Goal: Communication & Community: Share content

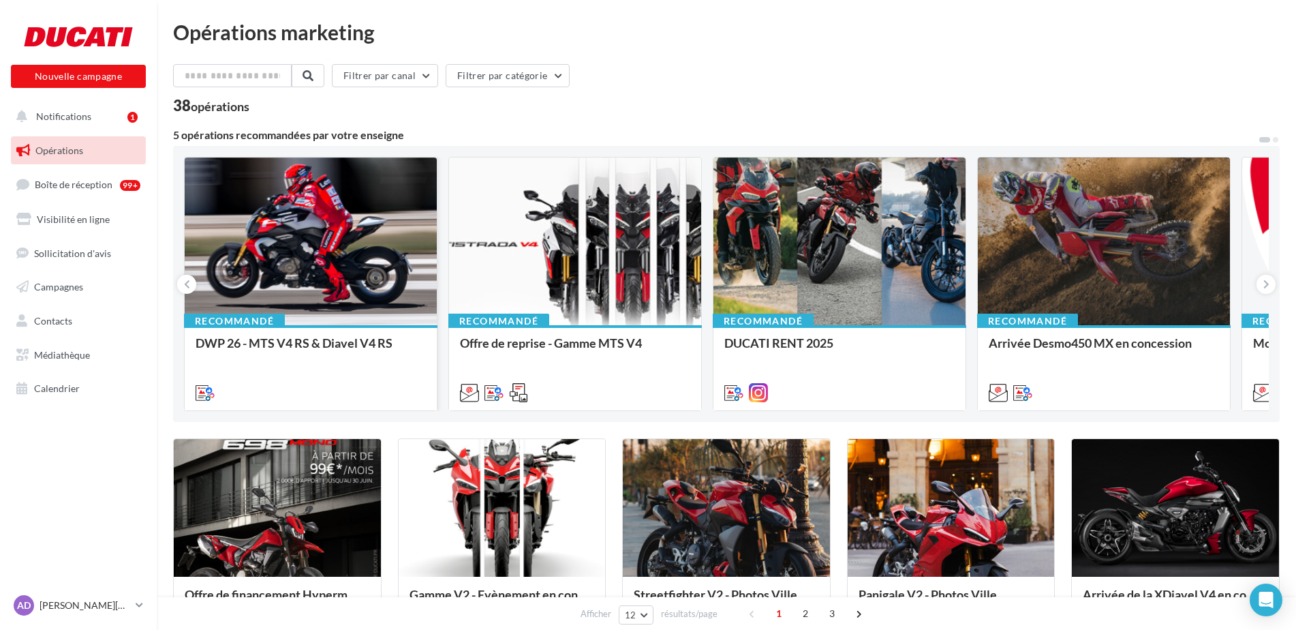
click at [331, 268] on div at bounding box center [311, 241] width 252 height 169
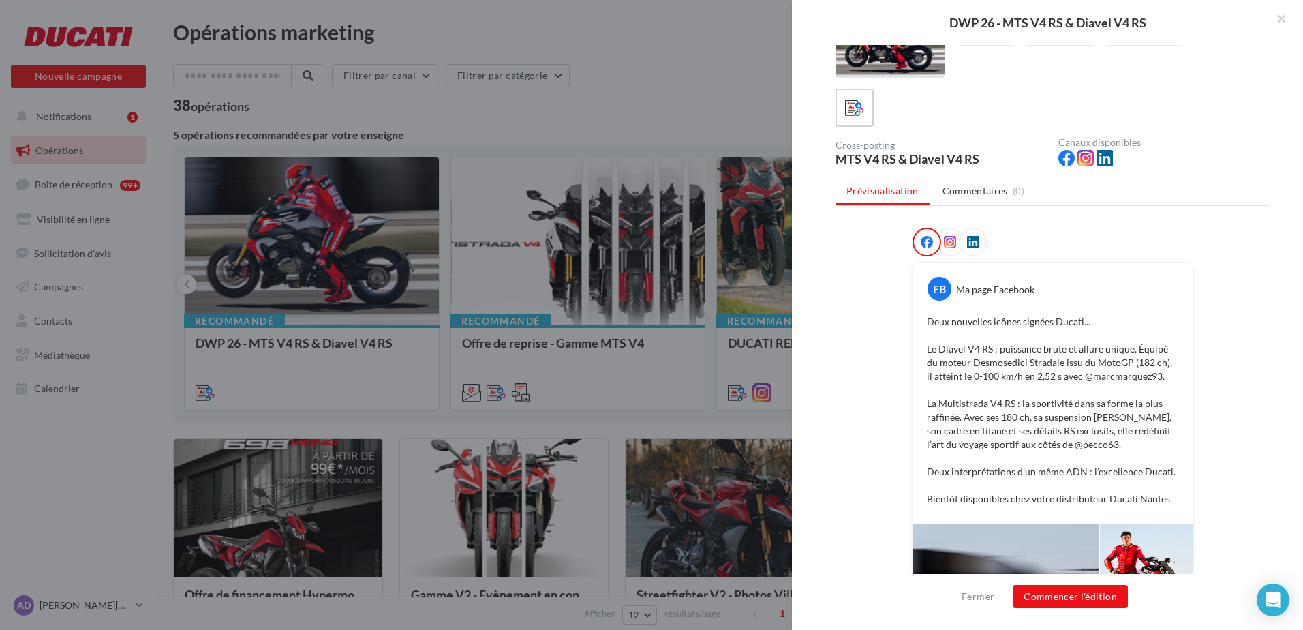
scroll to position [1, 0]
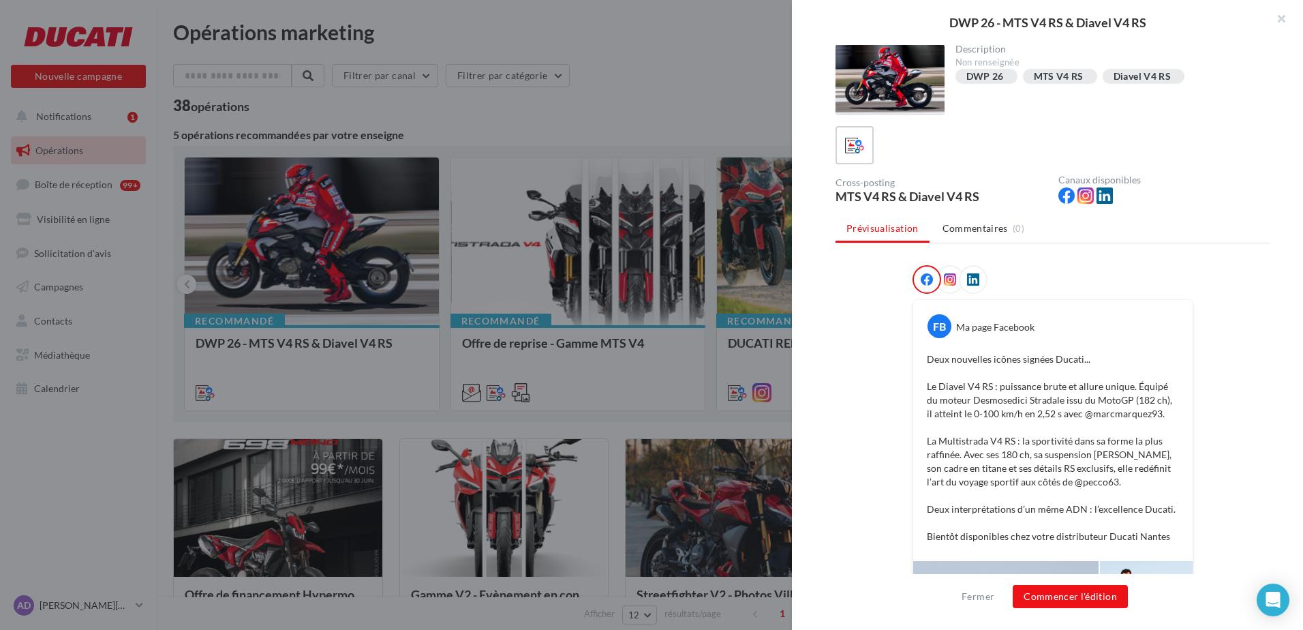
click at [951, 285] on icon at bounding box center [950, 279] width 12 height 12
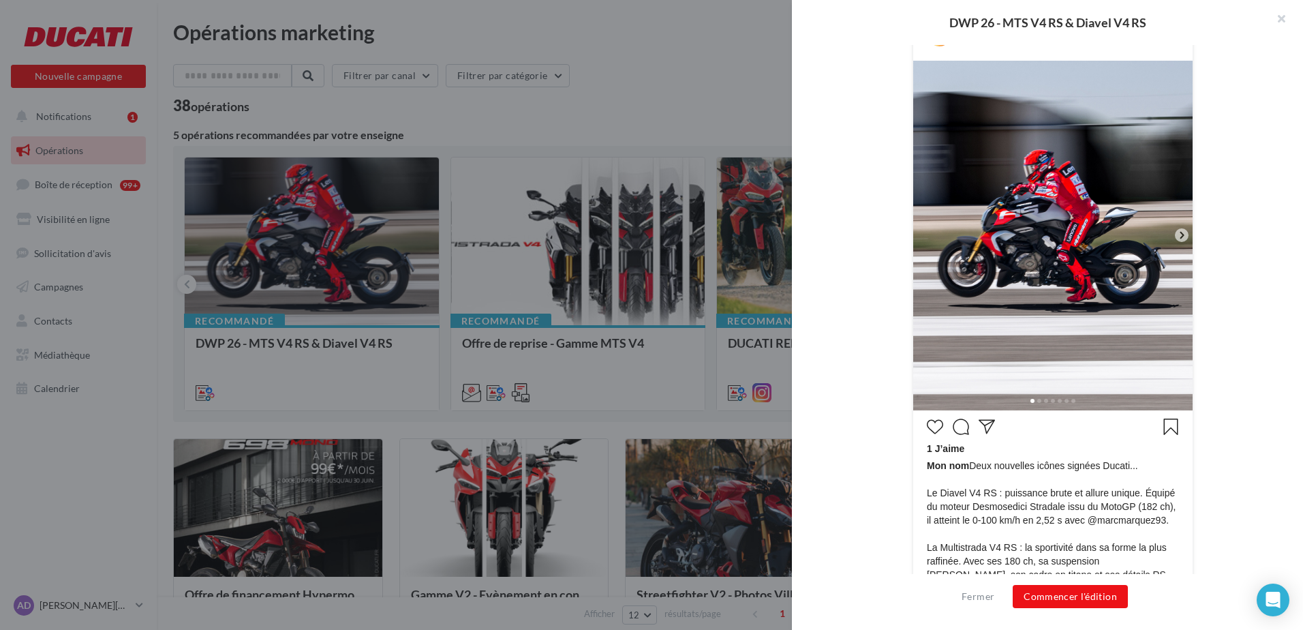
scroll to position [442, 0]
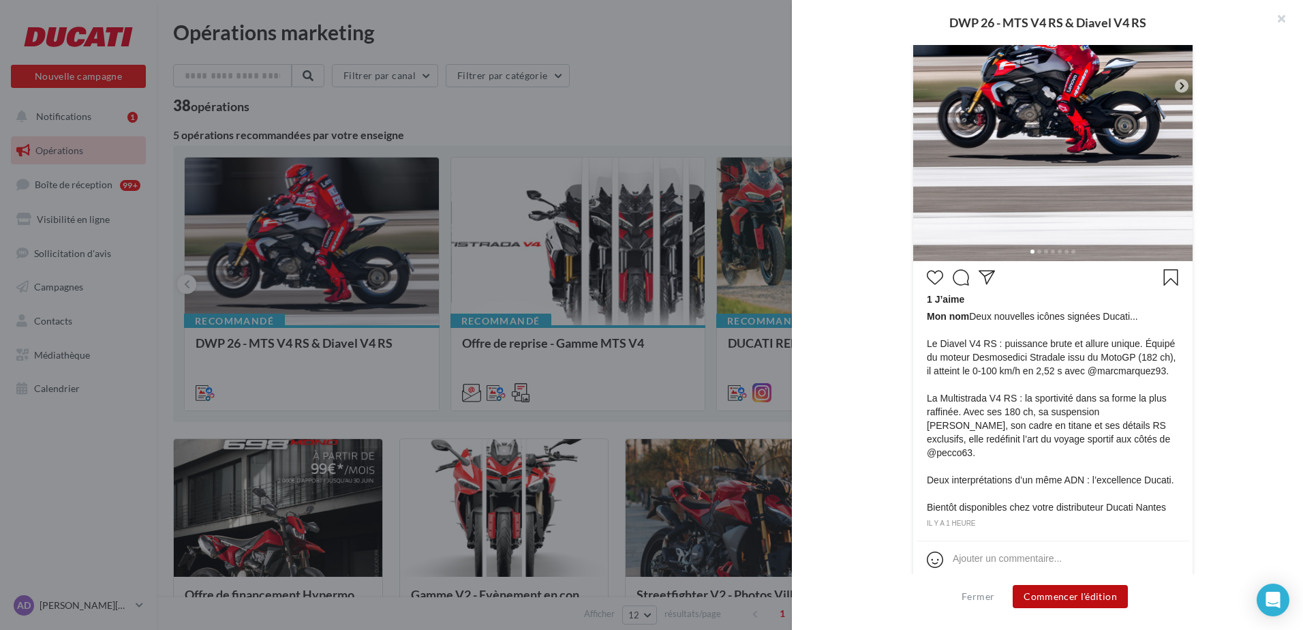
click at [1063, 604] on button "Commencer l'édition" at bounding box center [1070, 596] width 115 height 23
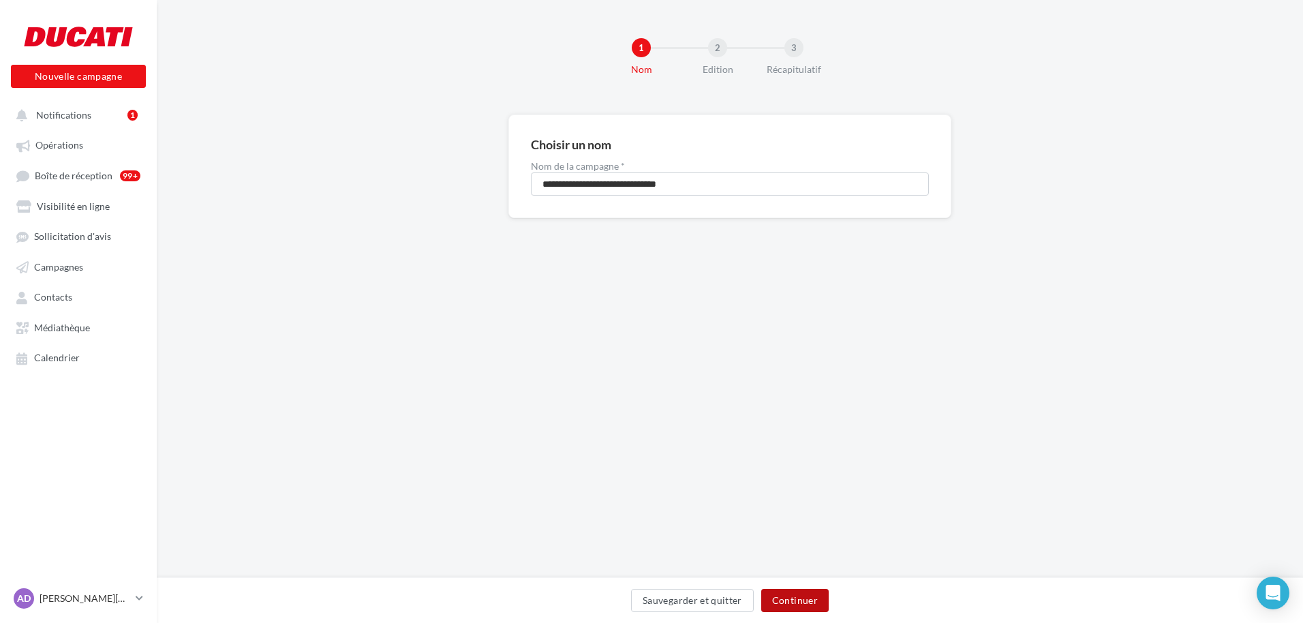
click at [817, 595] on button "Continuer" at bounding box center [794, 600] width 67 height 23
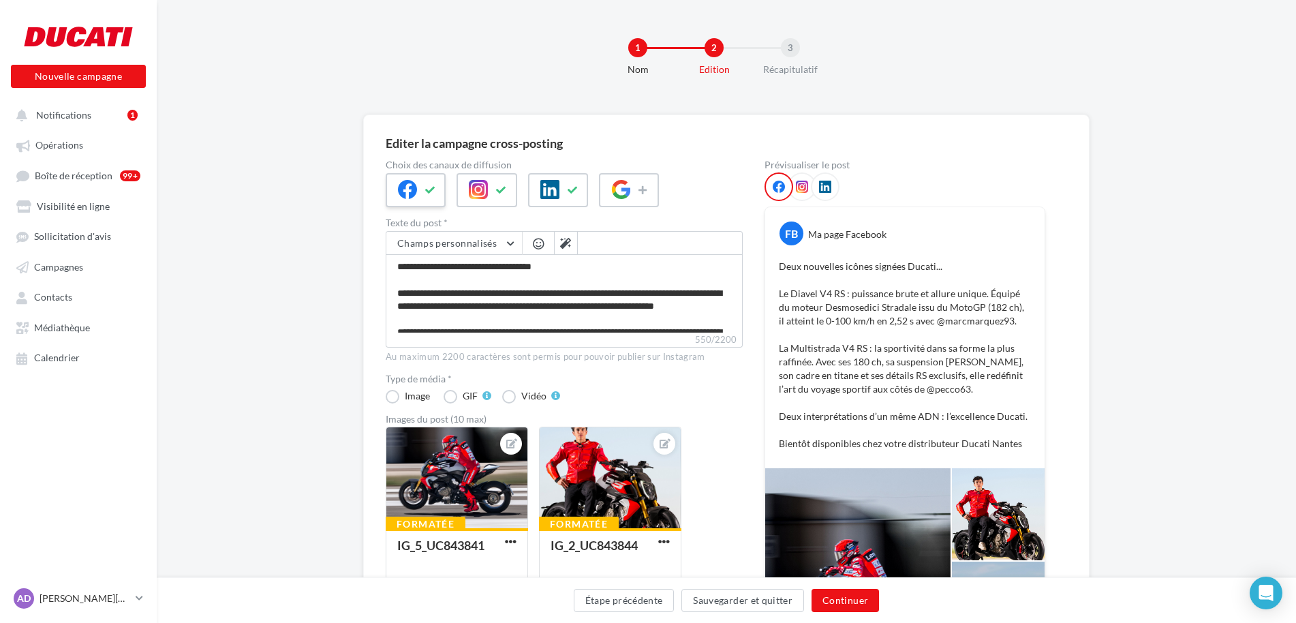
click at [423, 183] on div at bounding box center [416, 190] width 60 height 34
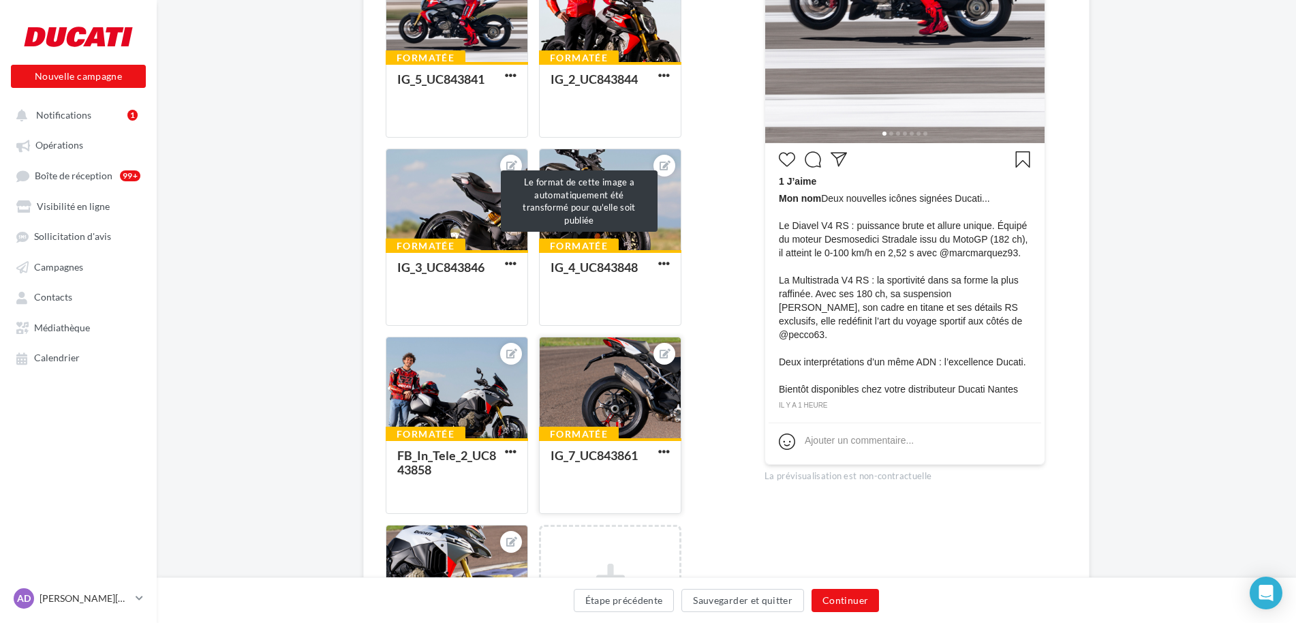
scroll to position [657, 0]
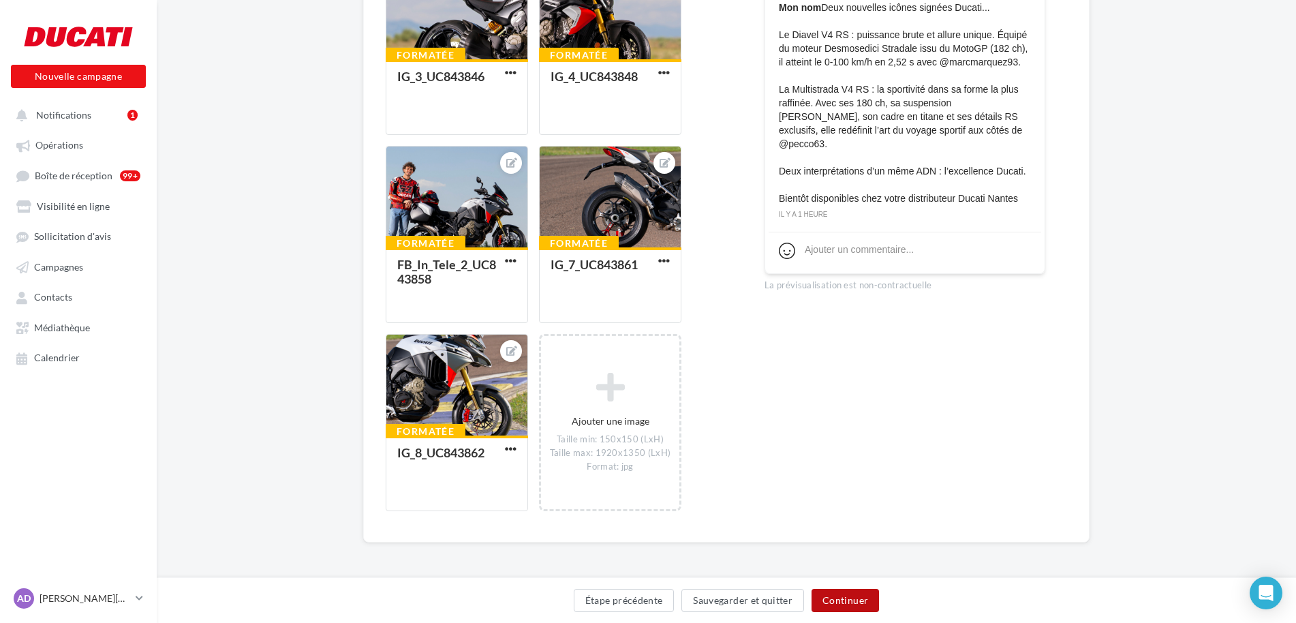
click at [844, 597] on button "Continuer" at bounding box center [845, 600] width 67 height 23
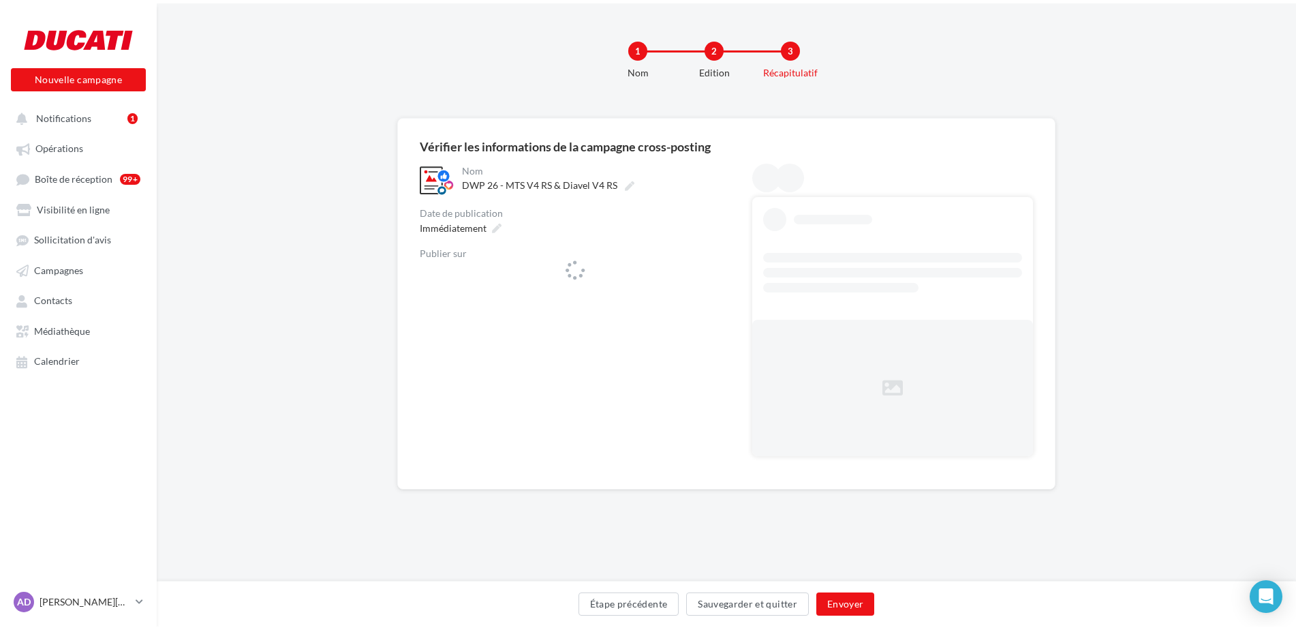
scroll to position [0, 0]
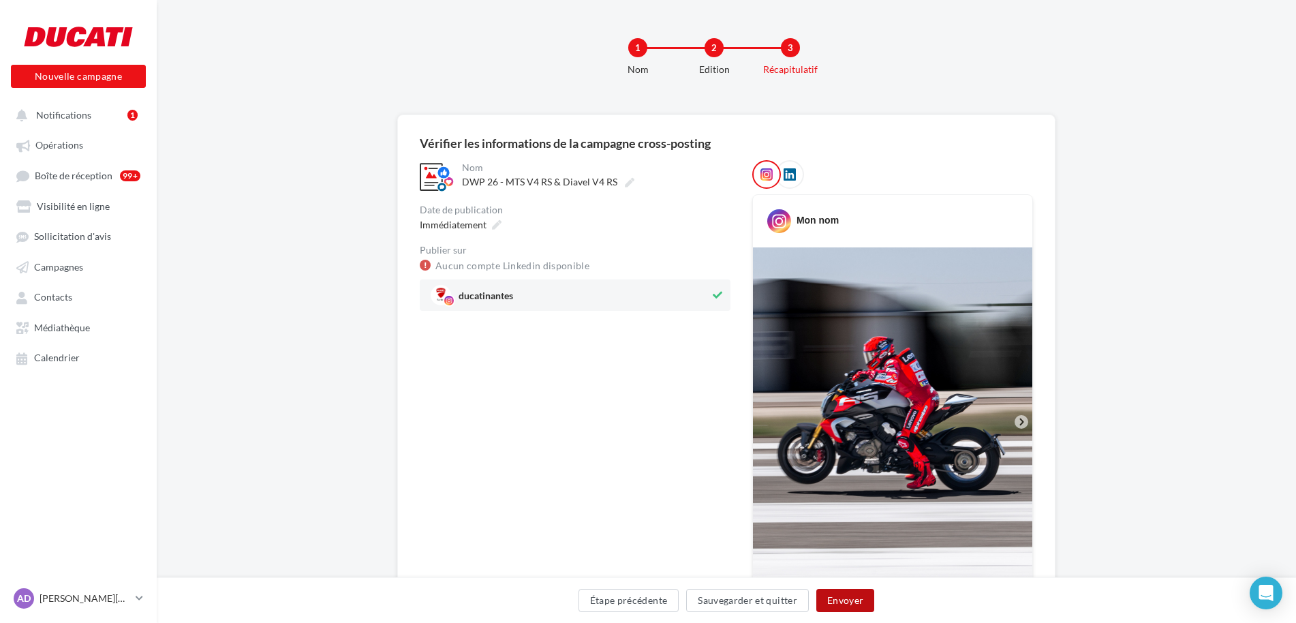
click at [844, 598] on button "Envoyer" at bounding box center [846, 600] width 58 height 23
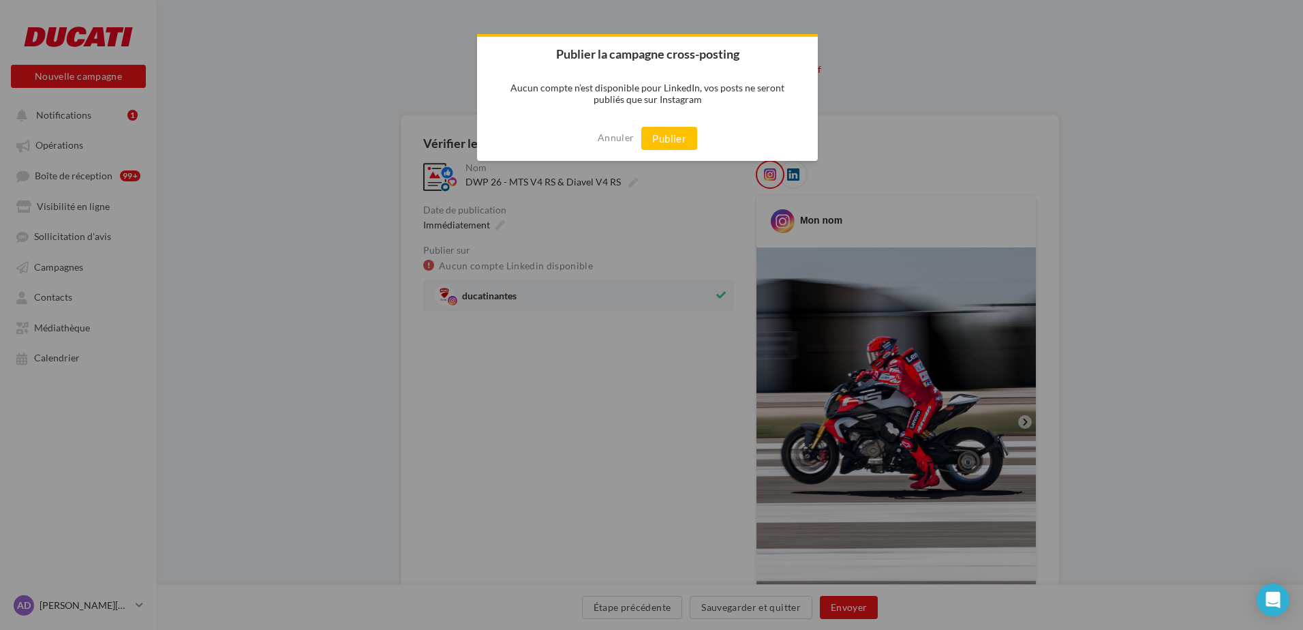
click at [662, 125] on div "Annuler Publier" at bounding box center [647, 138] width 341 height 45
click at [663, 134] on button "Publier" at bounding box center [669, 138] width 56 height 23
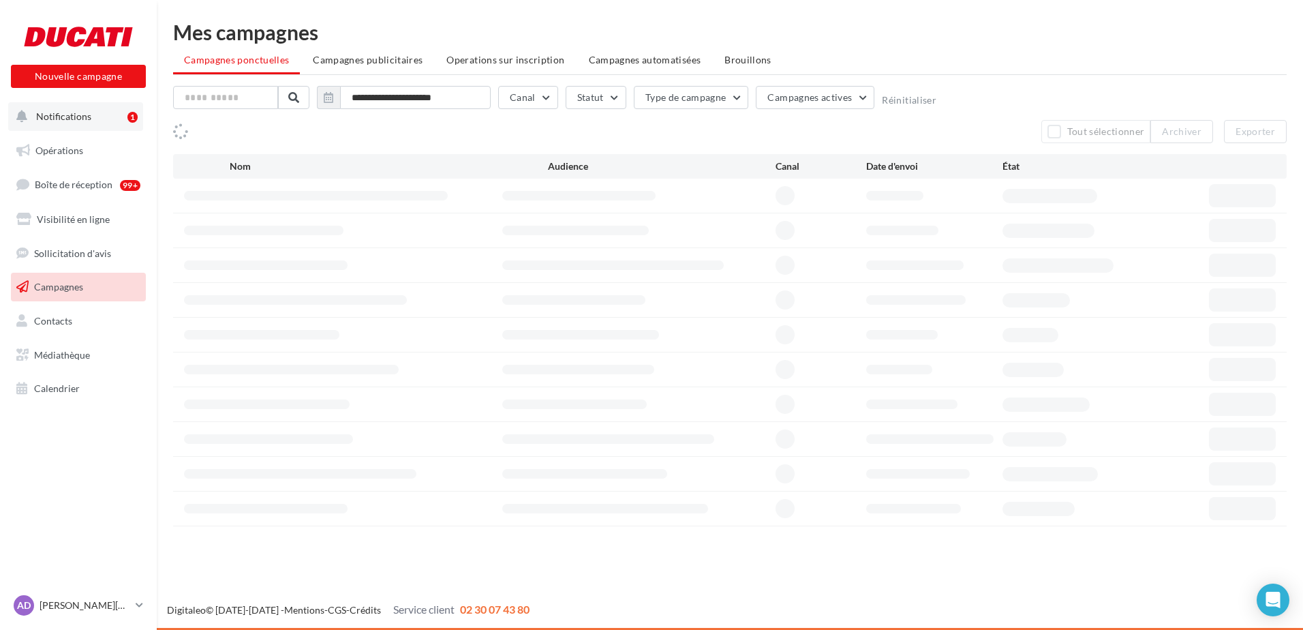
click at [85, 120] on span "Notifications" at bounding box center [63, 116] width 55 height 12
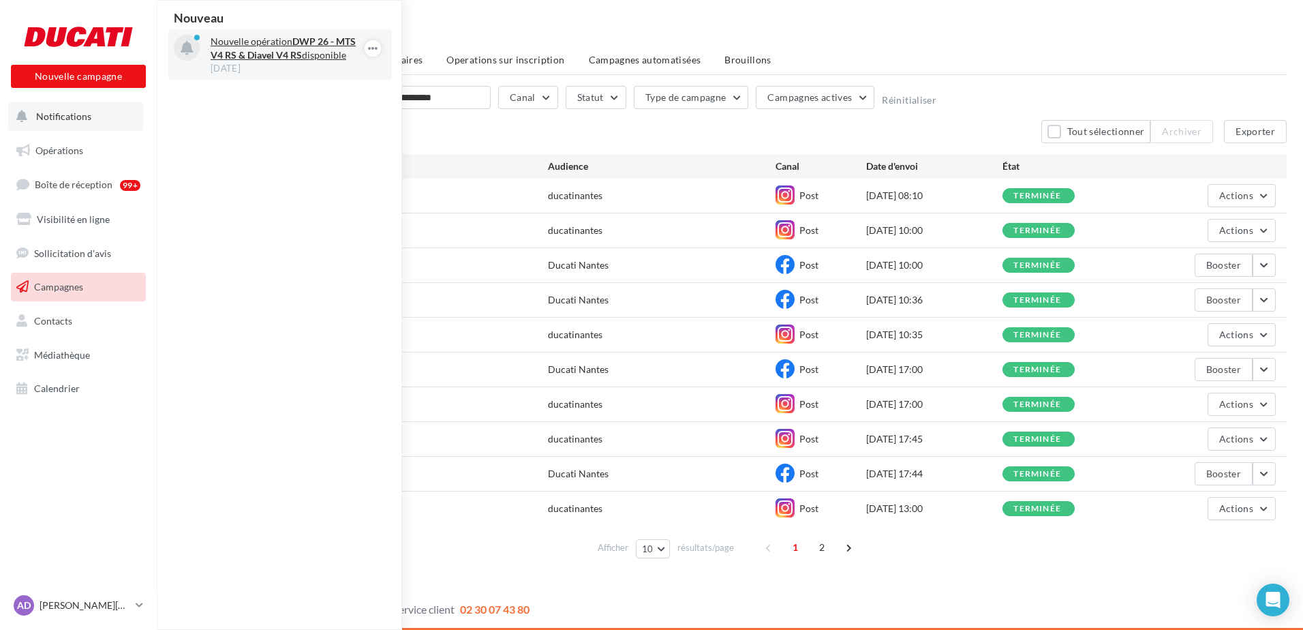
click at [266, 54] on strong "DWP 26 - MTS V4 RS & Diavel V4 RS" at bounding box center [283, 47] width 145 height 25
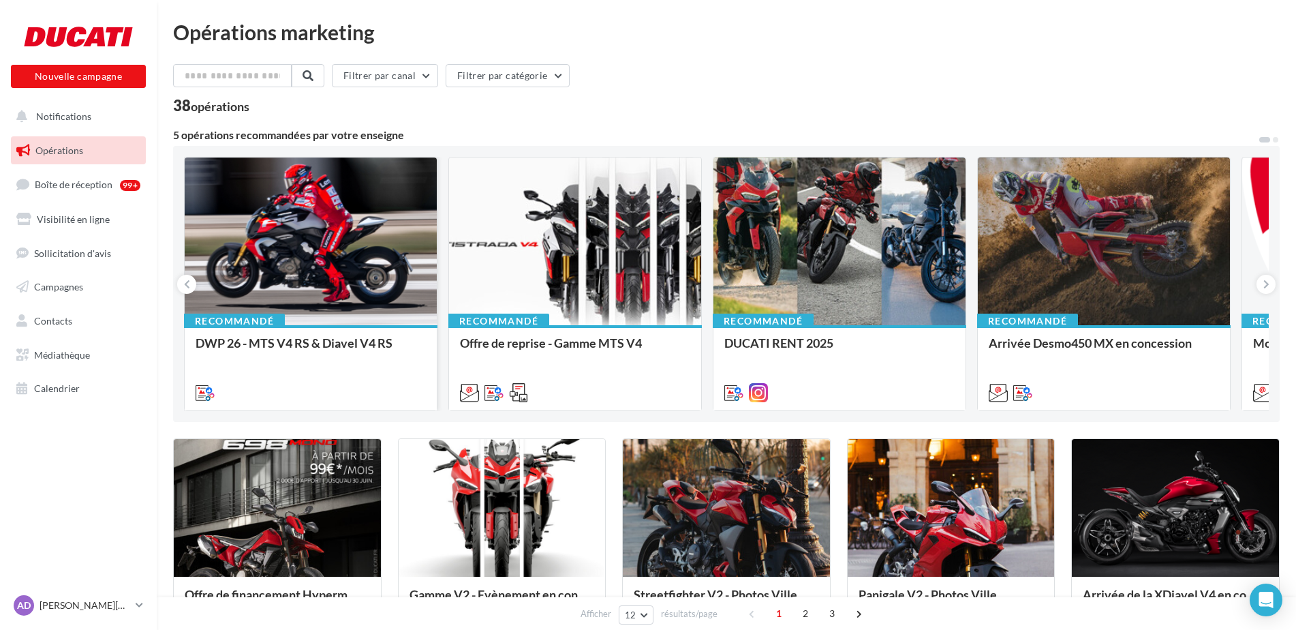
click at [314, 270] on div at bounding box center [311, 241] width 252 height 169
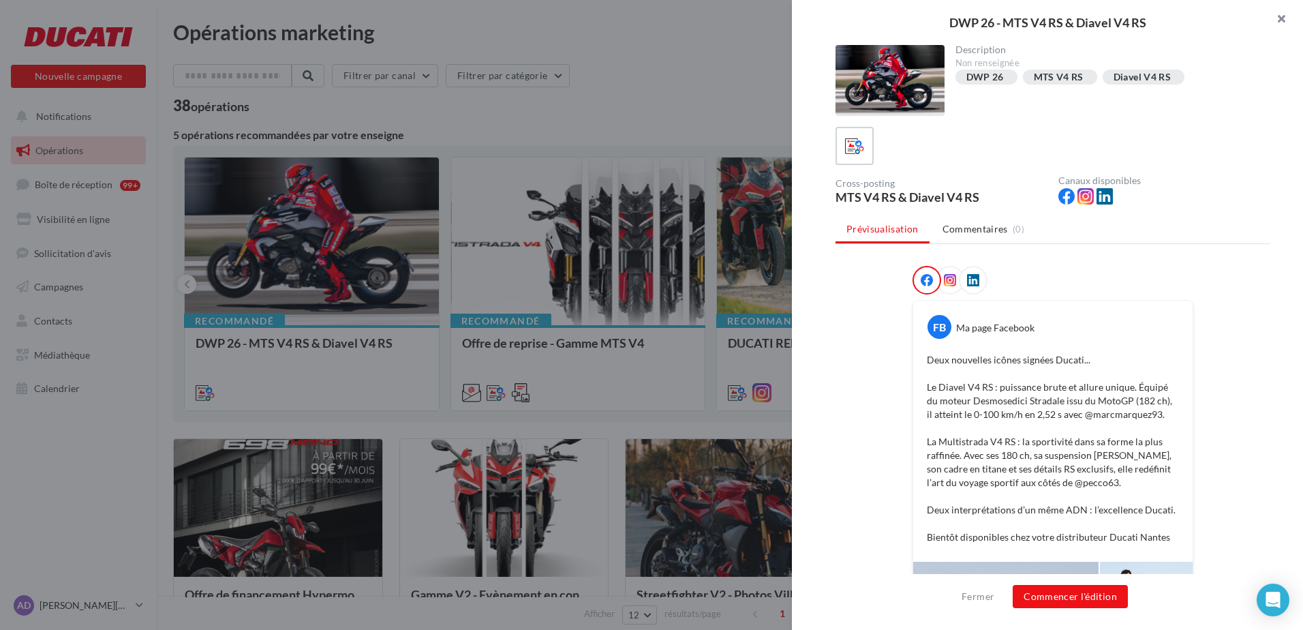
click at [1272, 20] on button "button" at bounding box center [1276, 20] width 55 height 41
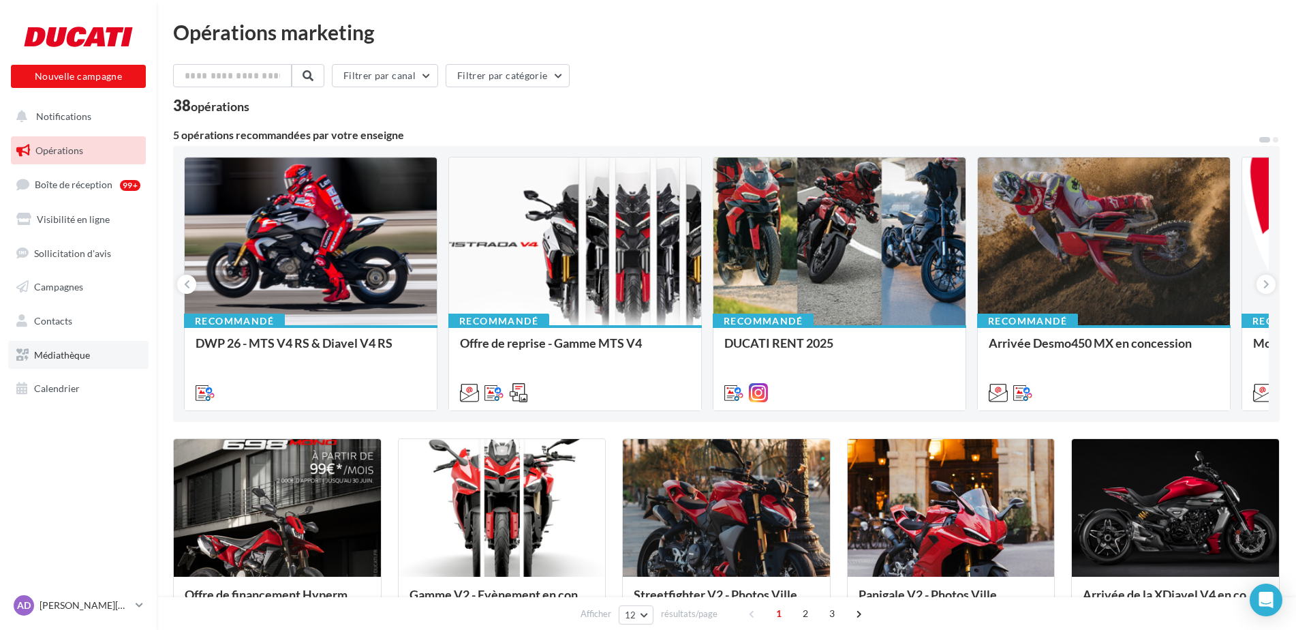
click at [63, 363] on link "Médiathèque" at bounding box center [78, 355] width 140 height 29
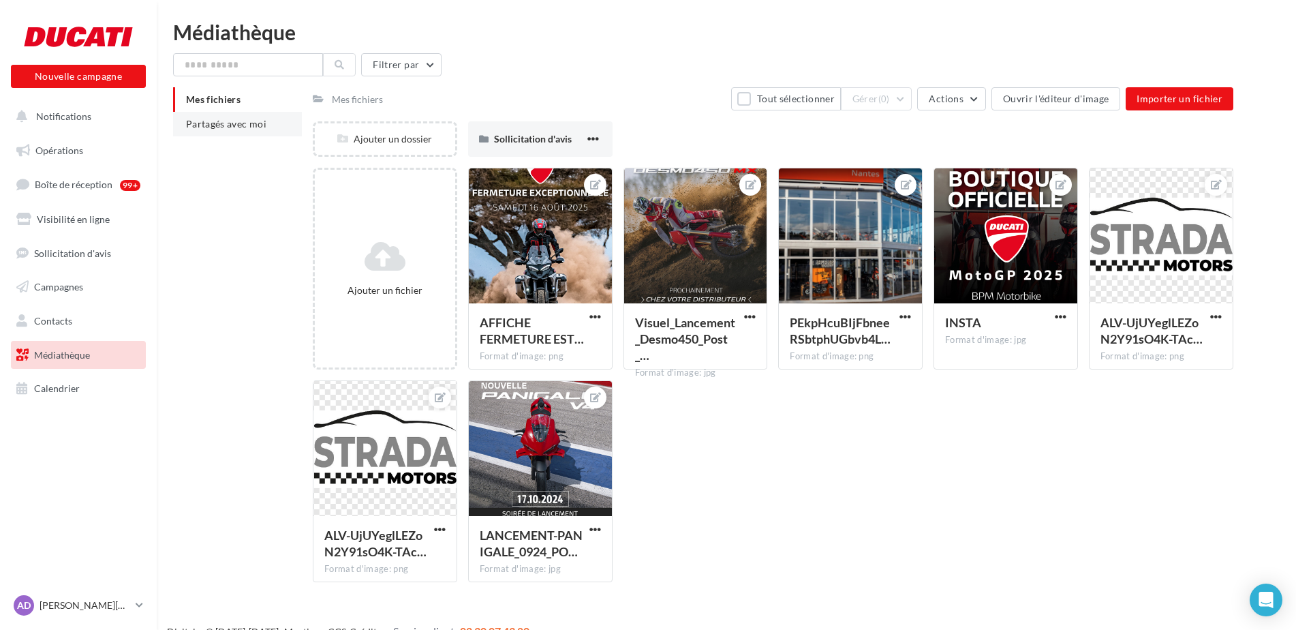
click at [202, 124] on span "Partagés avec moi" at bounding box center [226, 124] width 80 height 12
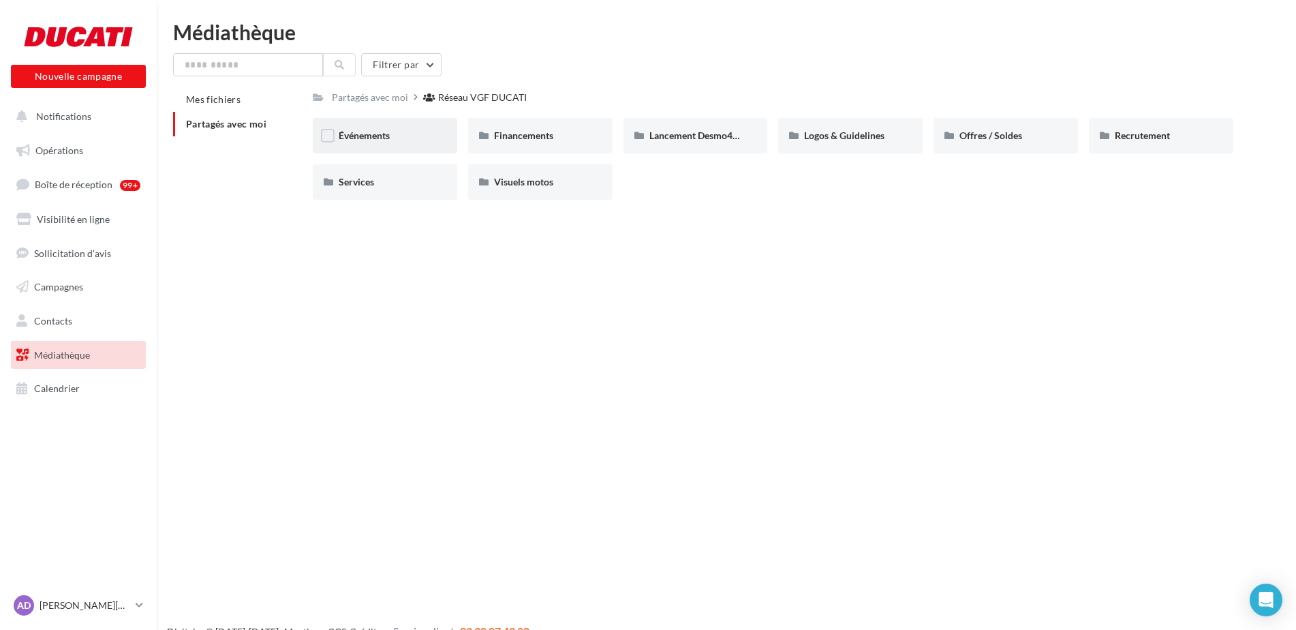
click at [394, 140] on div "Événements" at bounding box center [385, 136] width 93 height 14
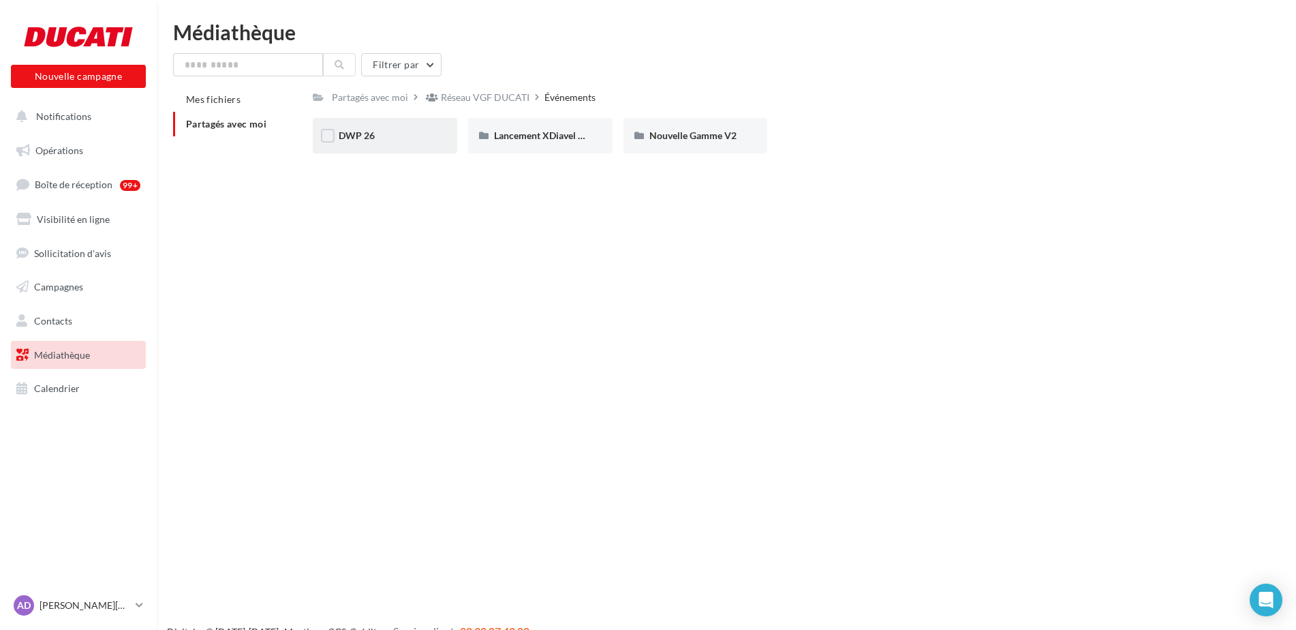
click at [384, 138] on div "DWP 26" at bounding box center [385, 136] width 93 height 14
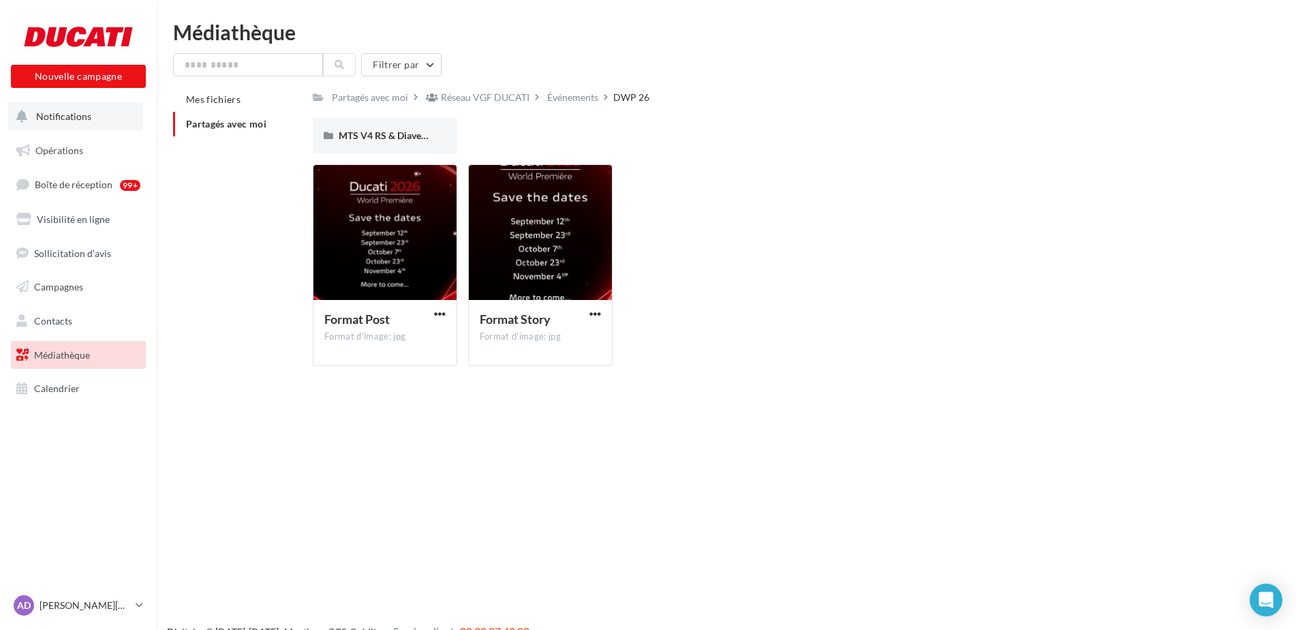
click at [66, 117] on span "Notifications" at bounding box center [63, 116] width 55 height 12
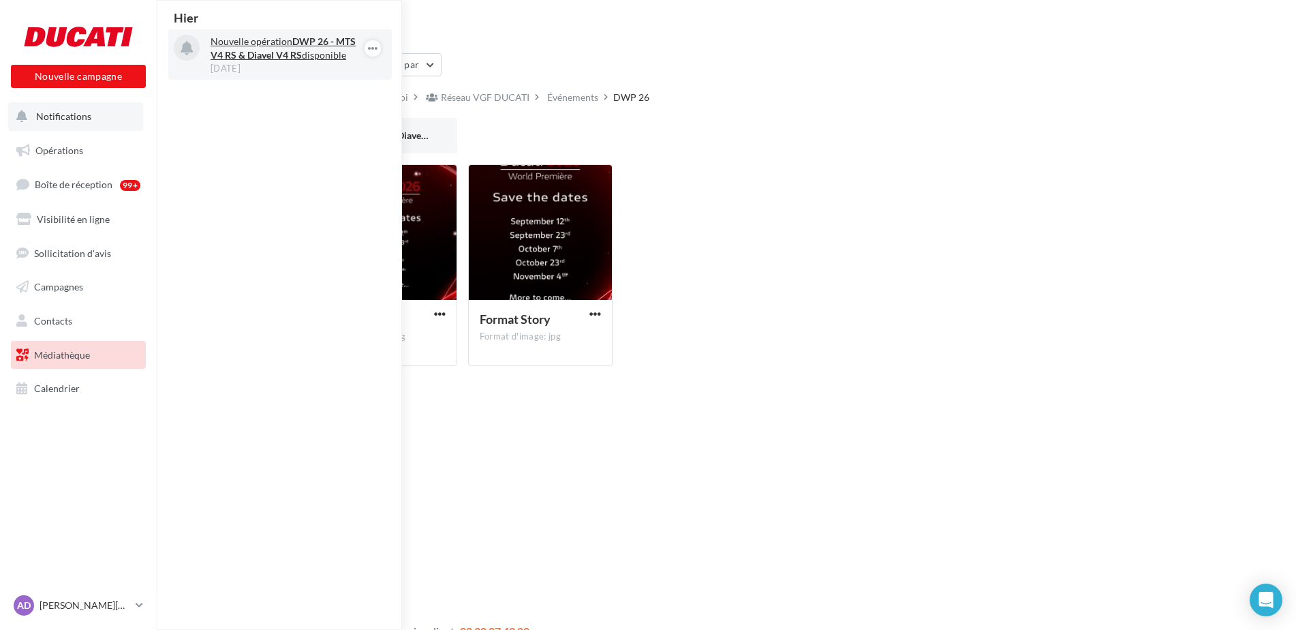
click at [226, 57] on strong "DWP 26 - MTS V4 RS & Diavel V4 RS" at bounding box center [283, 47] width 145 height 25
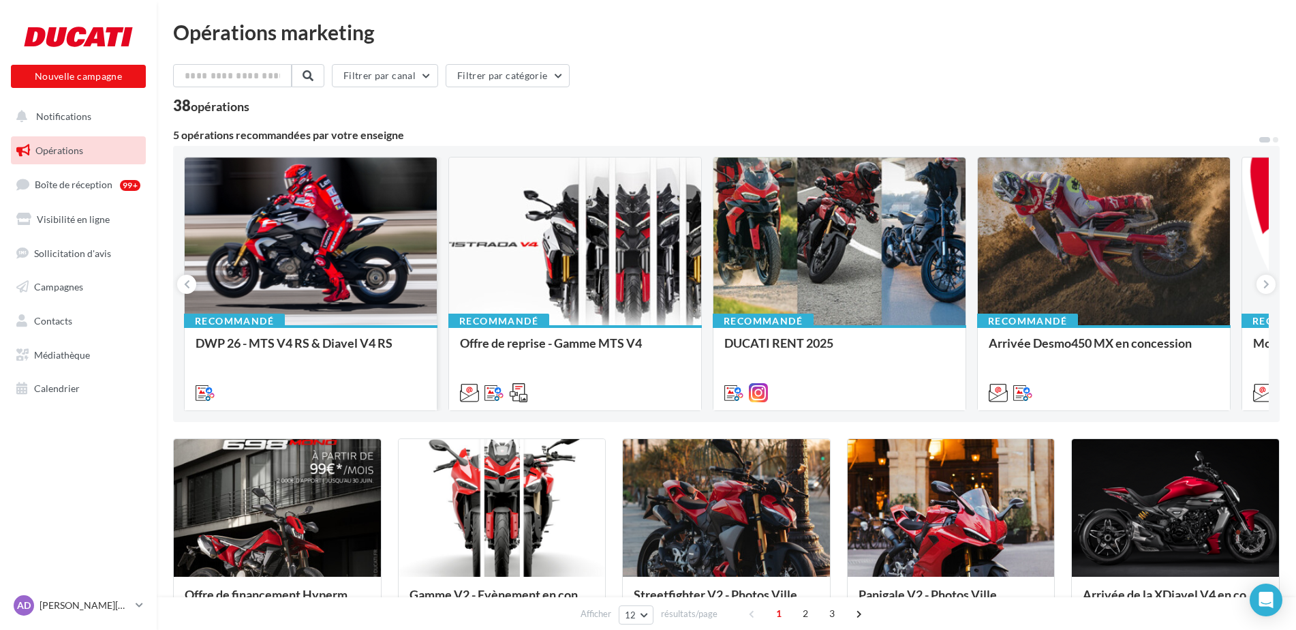
click at [305, 241] on div at bounding box center [311, 241] width 252 height 169
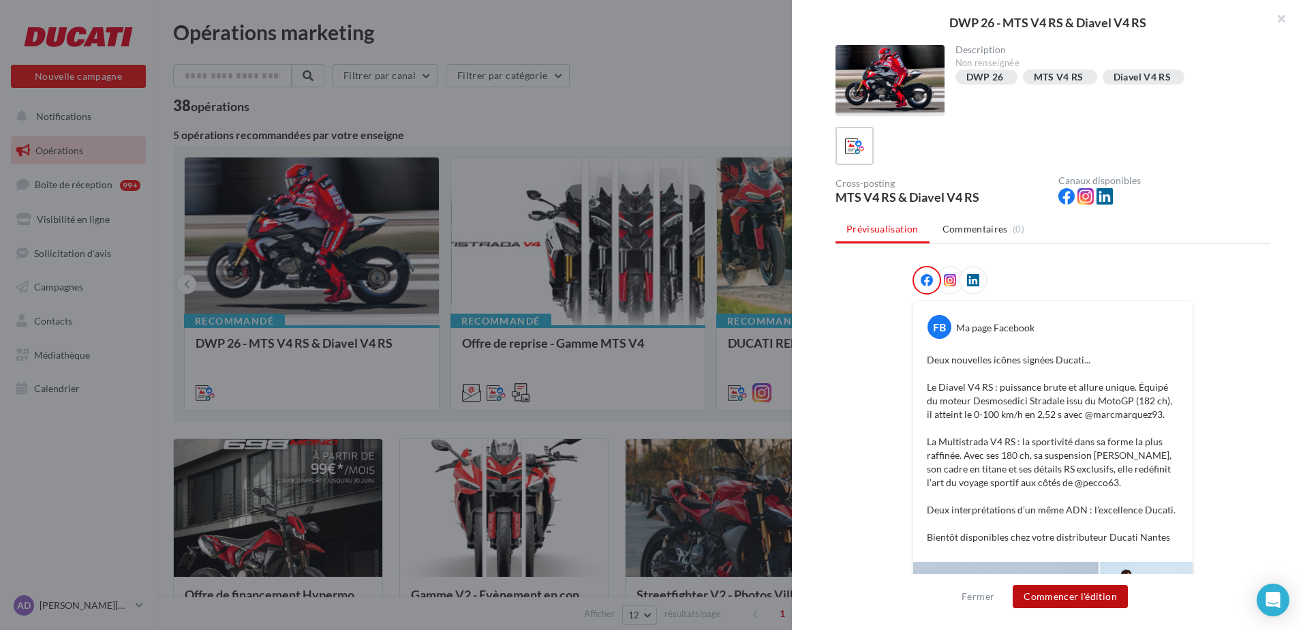
click at [1089, 595] on button "Commencer l'édition" at bounding box center [1070, 596] width 115 height 23
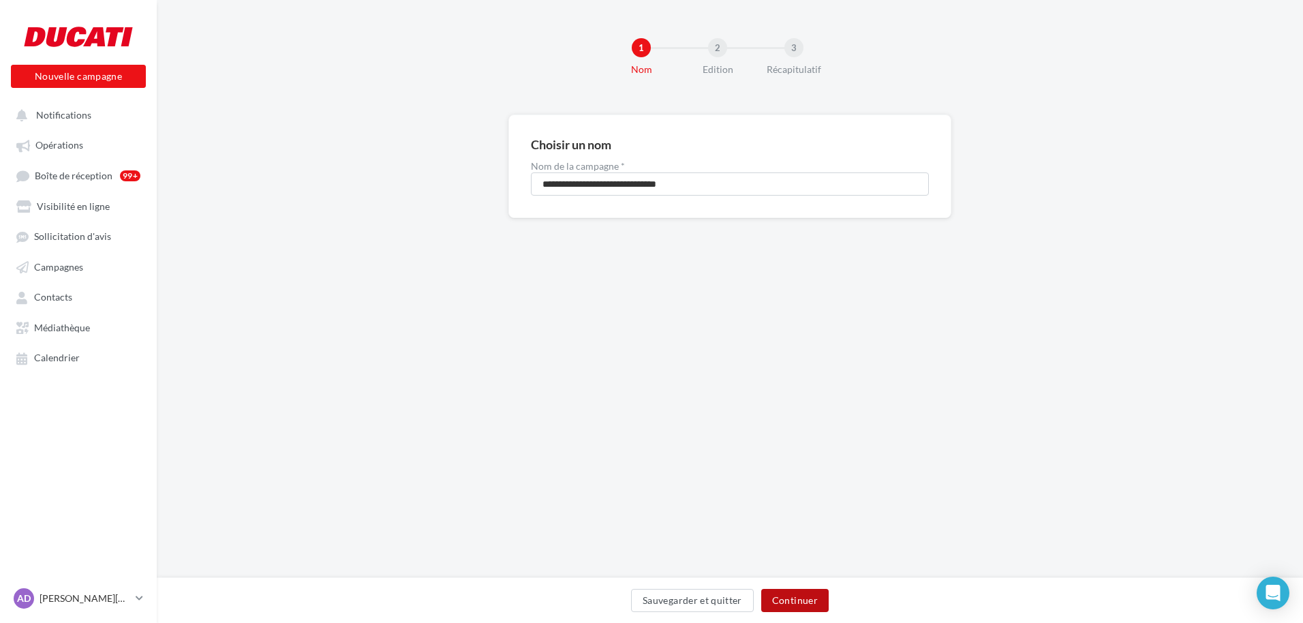
drag, startPoint x: 838, startPoint y: 612, endPoint x: 807, endPoint y: 601, distance: 32.6
click at [817, 606] on div "Sauvegarder et quitter Continuer" at bounding box center [730, 603] width 1125 height 29
click at [799, 600] on button "Continuer" at bounding box center [794, 600] width 67 height 23
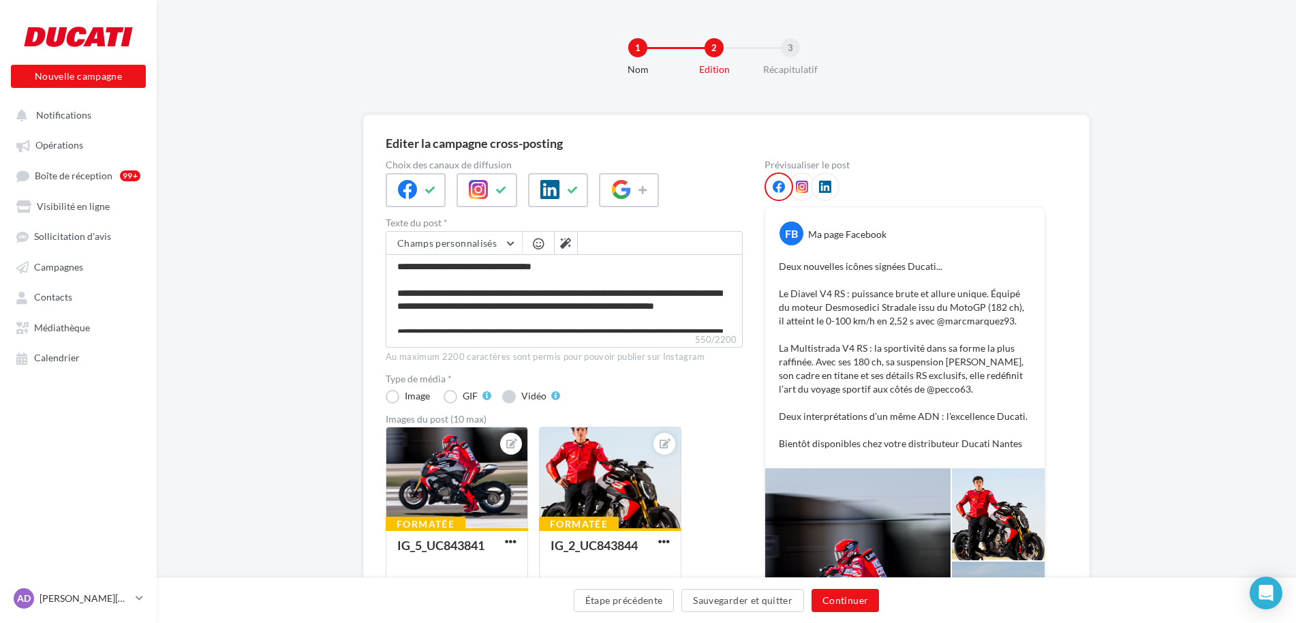
click at [518, 397] on label "Vidéo" at bounding box center [531, 397] width 58 height 14
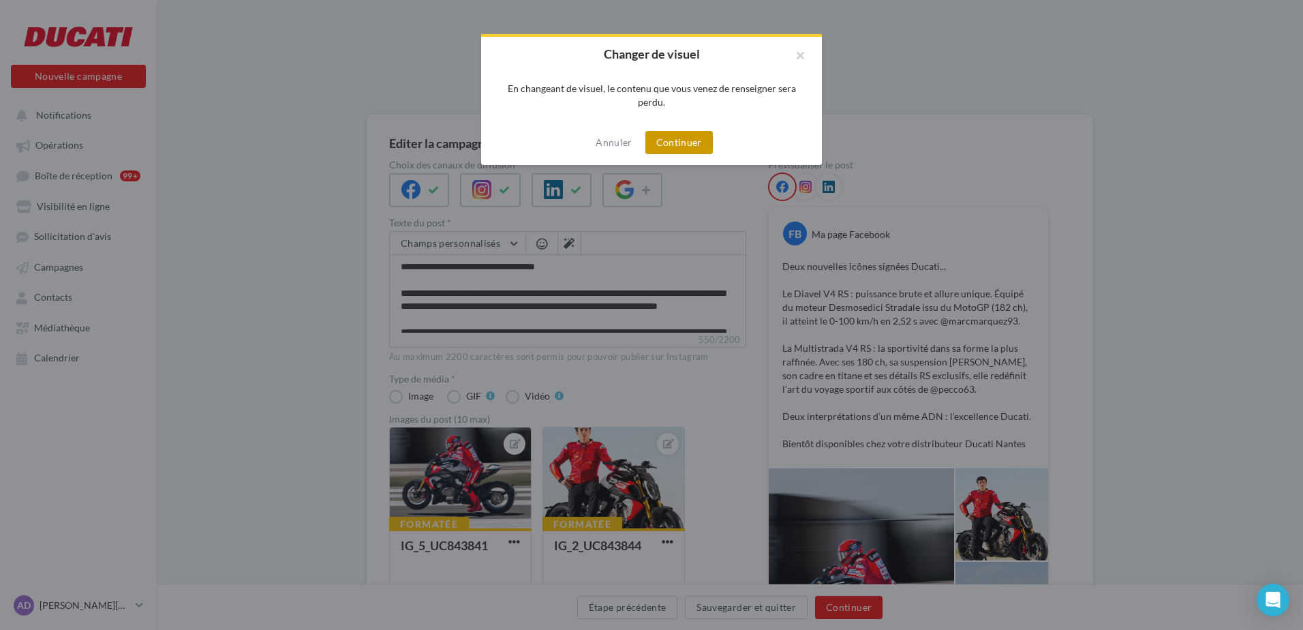
click at [682, 144] on button "Continuer" at bounding box center [678, 142] width 67 height 23
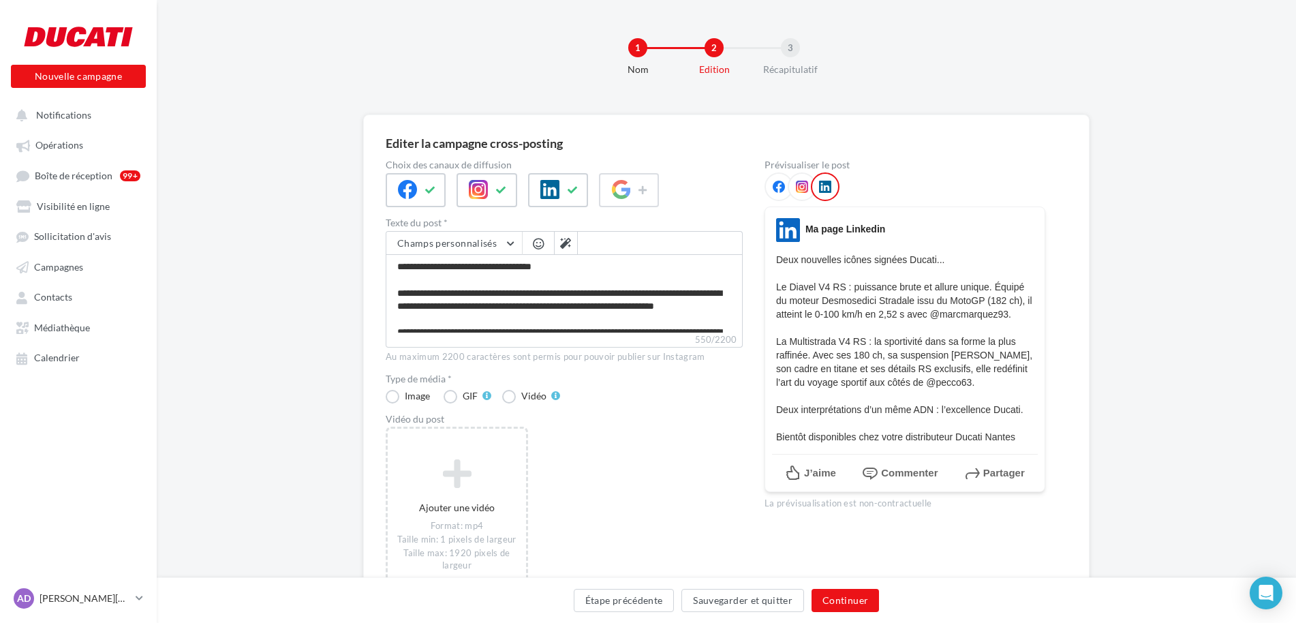
click at [381, 395] on div "Editer la campagne cross-posting Choix des canaux de diffusion Texte du post * …" at bounding box center [726, 381] width 727 height 533
click at [399, 400] on label "Image" at bounding box center [409, 397] width 47 height 14
